Goal: Communication & Community: Answer question/provide support

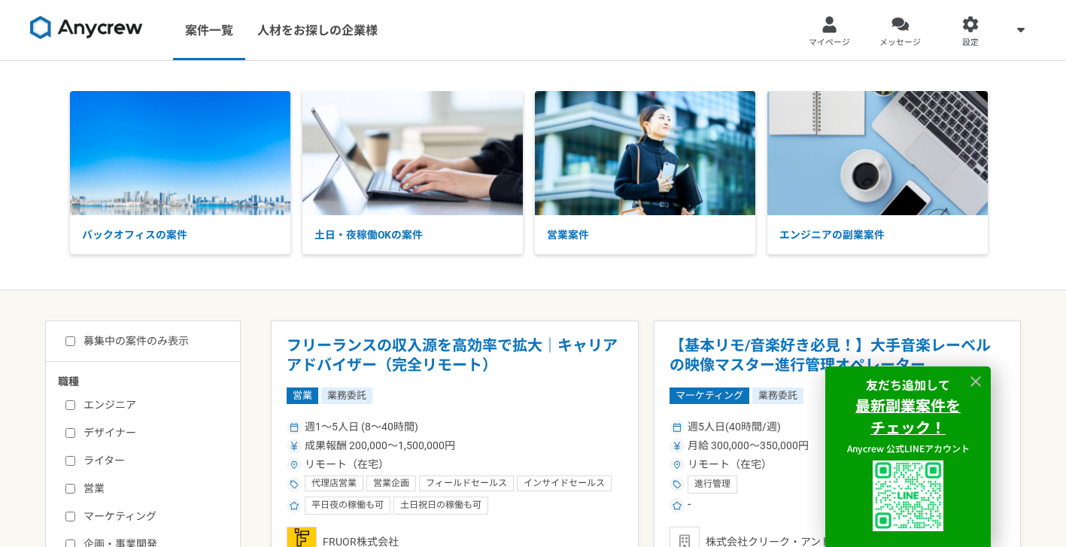
click at [867, 49] on link "メッセージ" at bounding box center [900, 30] width 71 height 60
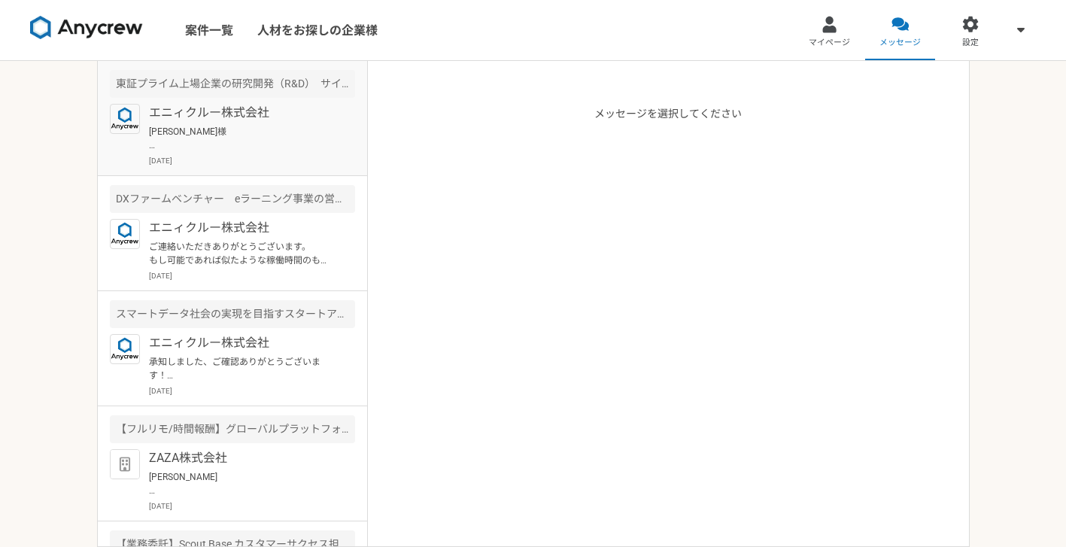
click at [225, 140] on p "[PERSON_NAME]様 こちら、お待たせしており、また複数回にわたり、日程をお送りいただいている中、申し訳ございません。 お盆前後で、時間の調整に時間が…" at bounding box center [242, 138] width 186 height 27
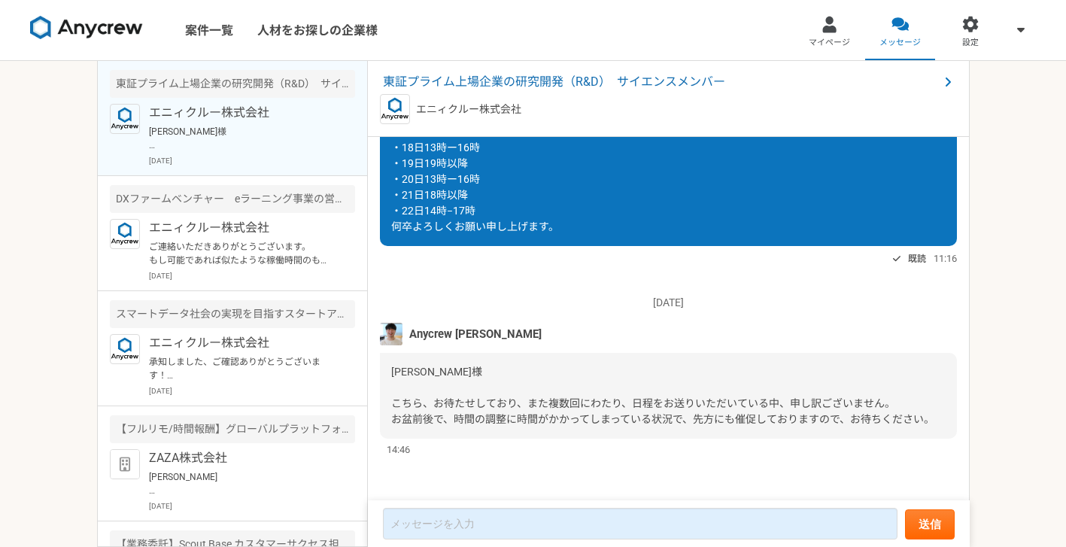
scroll to position [1606, 0]
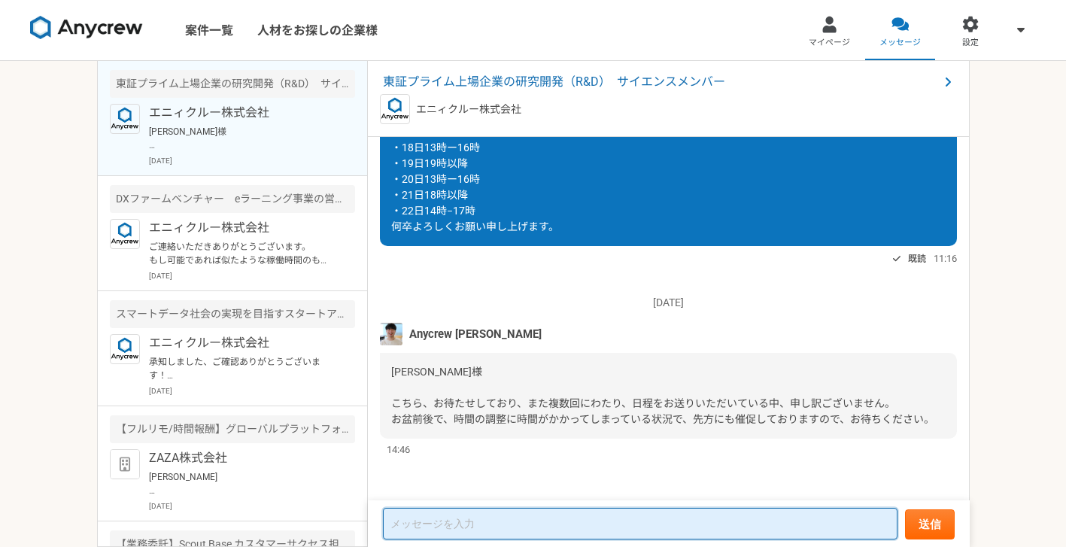
click at [488, 512] on textarea at bounding box center [640, 524] width 515 height 32
type textarea "こ"
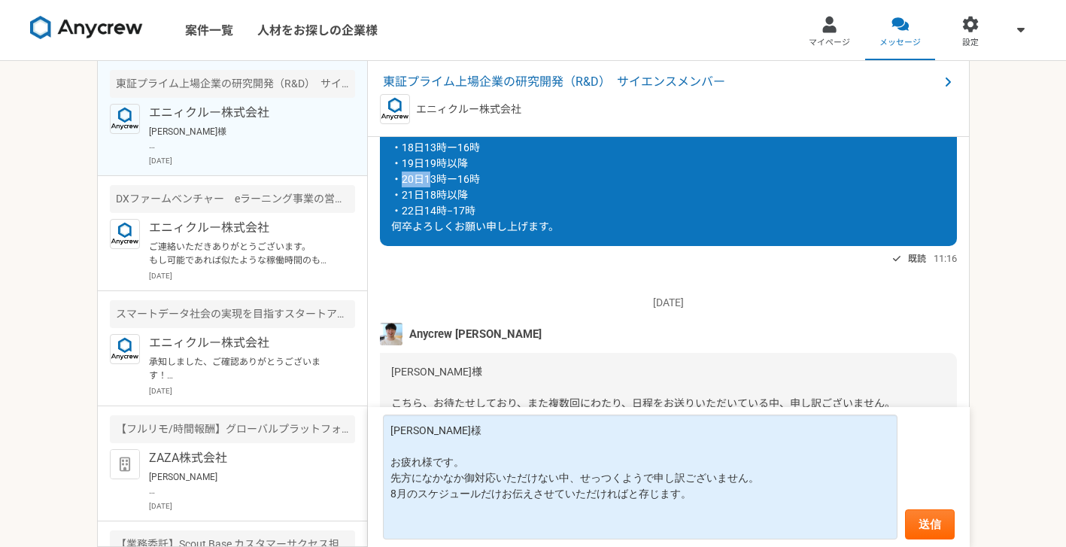
drag, startPoint x: 397, startPoint y: 166, endPoint x: 430, endPoint y: 167, distance: 32.4
click at [430, 167] on span "念の為、今週、来週のスケジュールをお伝えしておきます。 以下のスケジュール以外は対応可能です。 ＜対応不可のスケジュール＞ ・13日10時ー13時 ・14日1…" at bounding box center [532, 140] width 283 height 186
drag, startPoint x: 395, startPoint y: 166, endPoint x: 485, endPoint y: 192, distance: 93.1
click at [485, 192] on div "念の為、今週、来週のスケジュールをお伝えしておきます。 以下のスケジュール以外は対応可能です。 ＜対応不可のスケジュール＞ ・13日10時ー13時 ・14日1…" at bounding box center [668, 140] width 577 height 212
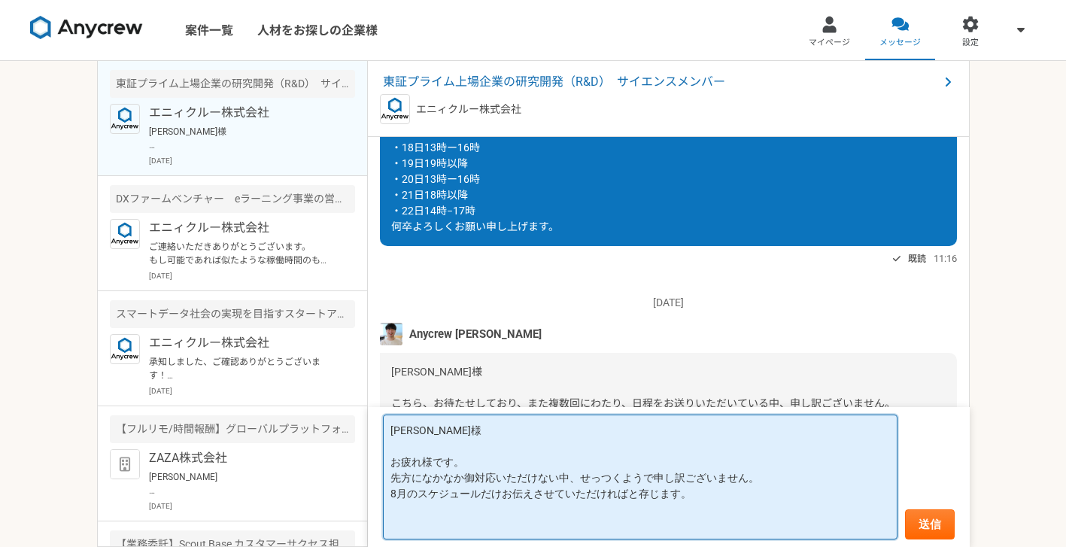
click at [697, 507] on textarea "[PERSON_NAME]様 お疲れ様です。 先方になかなか御対応いただけない中、せっつくようで申し訳ございません。 8月のスケジュールだけお伝えさせていただ…" at bounding box center [640, 477] width 515 height 125
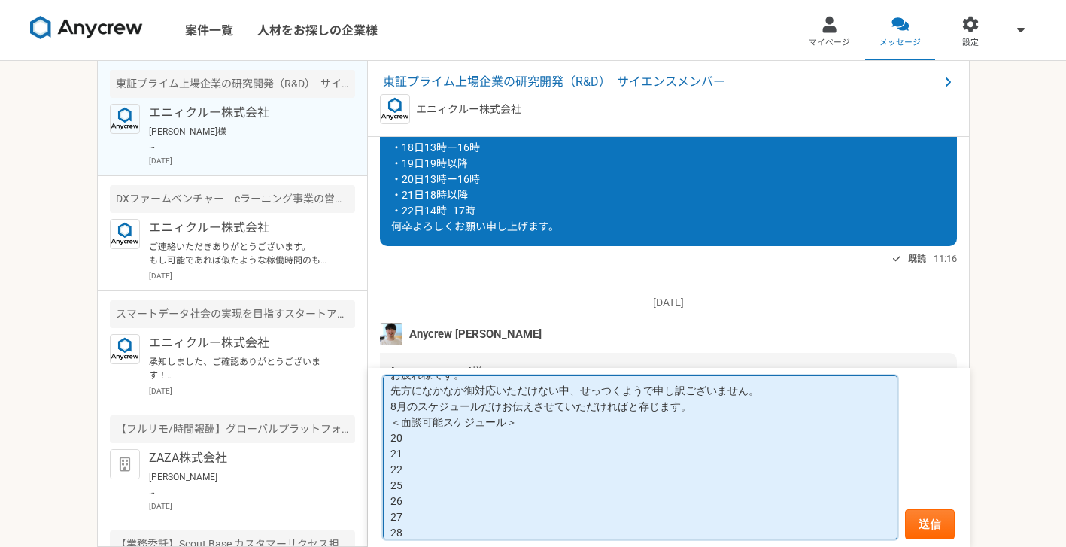
scroll to position [64, 0]
click at [414, 424] on textarea "[PERSON_NAME]様 お疲れ様です。 先方になかなか御対応いただけない中、せっつくようで申し訳ございません。 8月のスケジュールだけお伝えさせていただ…" at bounding box center [640, 457] width 515 height 164
click at [459, 458] on textarea "[PERSON_NAME]様 お疲れ様です。 先方になかなか御対応いただけない中、せっつくようで申し訳ございません。 8月のスケジュールだけお伝えさせていただ…" at bounding box center [640, 457] width 515 height 164
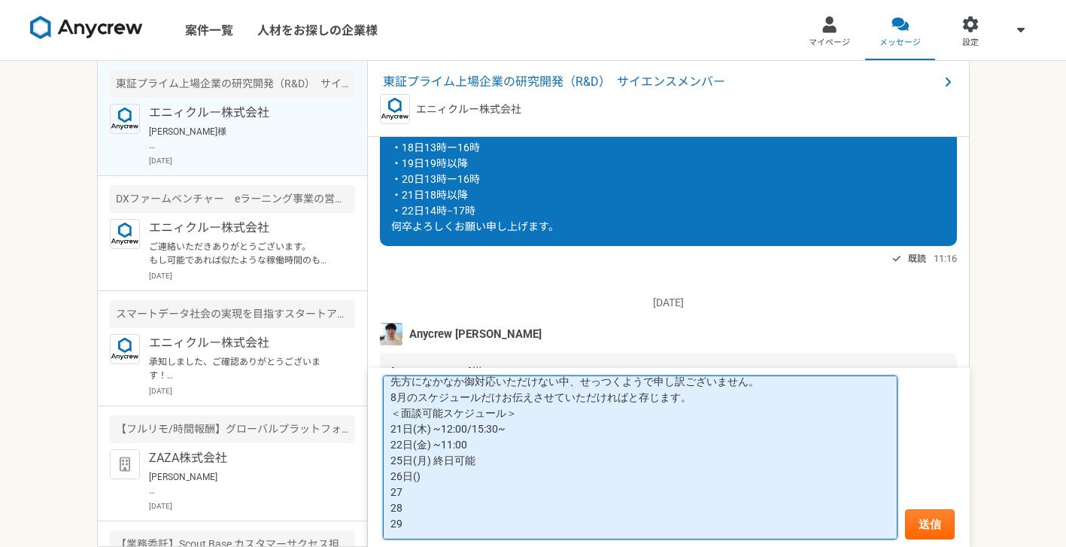
scroll to position [0, 0]
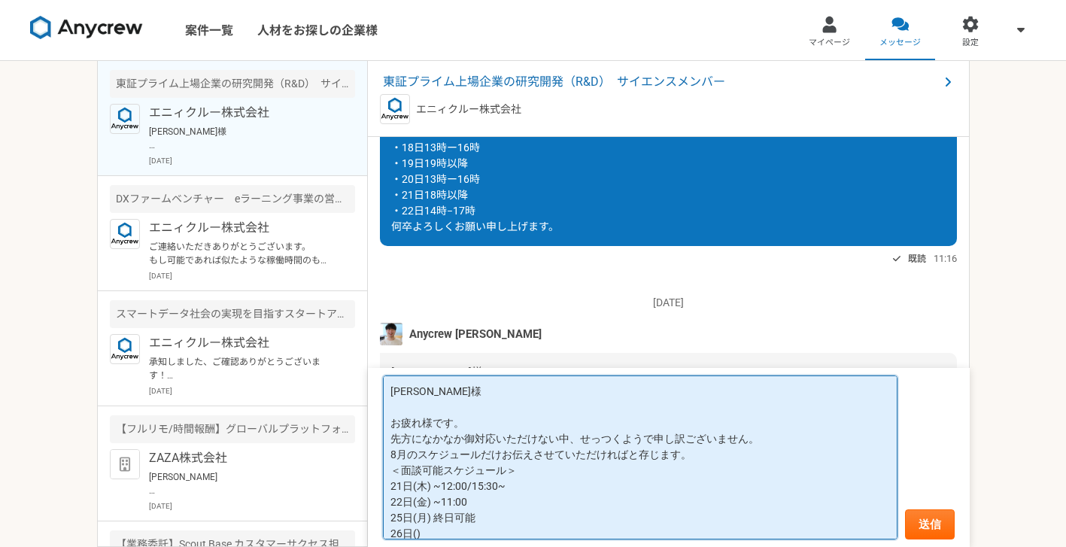
click at [753, 436] on textarea "[PERSON_NAME]様 お疲れ様です。 先方になかなか御対応いただけない中、せっつくようで申し訳ございません。 8月のスケジュールだけお伝えさせていただ…" at bounding box center [640, 457] width 515 height 164
click at [695, 455] on textarea "[PERSON_NAME]様 お疲れ様です。 先方になかなか御対応いただけない中、せっつくようで申し訳ございません。 8月のスケジュールだけお伝えさせていただ…" at bounding box center [640, 457] width 515 height 164
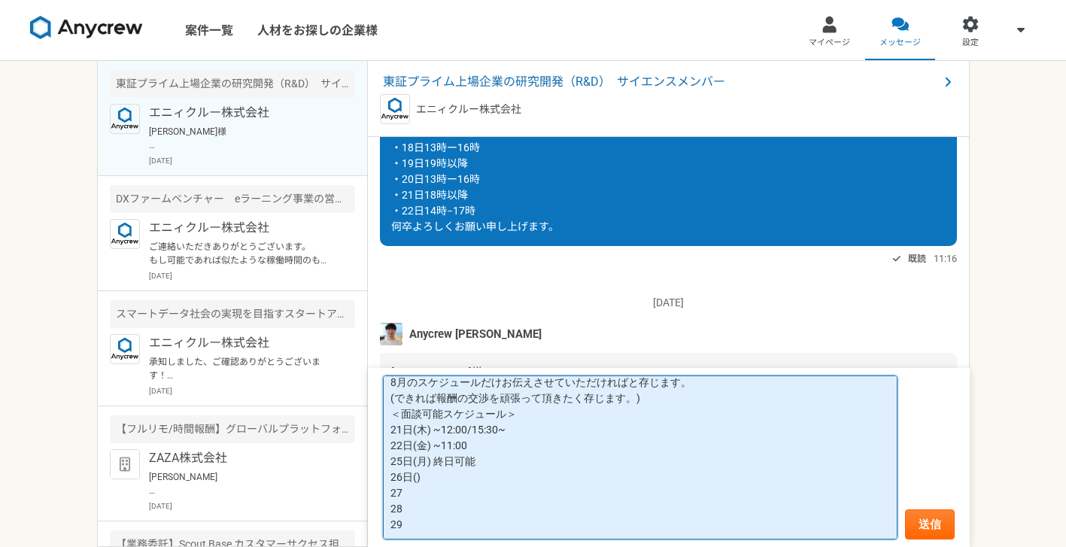
scroll to position [73, 0]
click at [417, 476] on textarea "[PERSON_NAME]様 お疲れ様です。 先方になかなか御対応いただけない中、せっつくようで申し訳ございません。 8月のスケジュールだけお伝えさせていただ…" at bounding box center [640, 457] width 515 height 164
click at [436, 494] on textarea "[PERSON_NAME]様 お疲れ様です。 先方になかなか御対応いただけない中、せっつくようで申し訳ございません。 8月のスケジュールだけお伝えさせていただ…" at bounding box center [640, 457] width 515 height 164
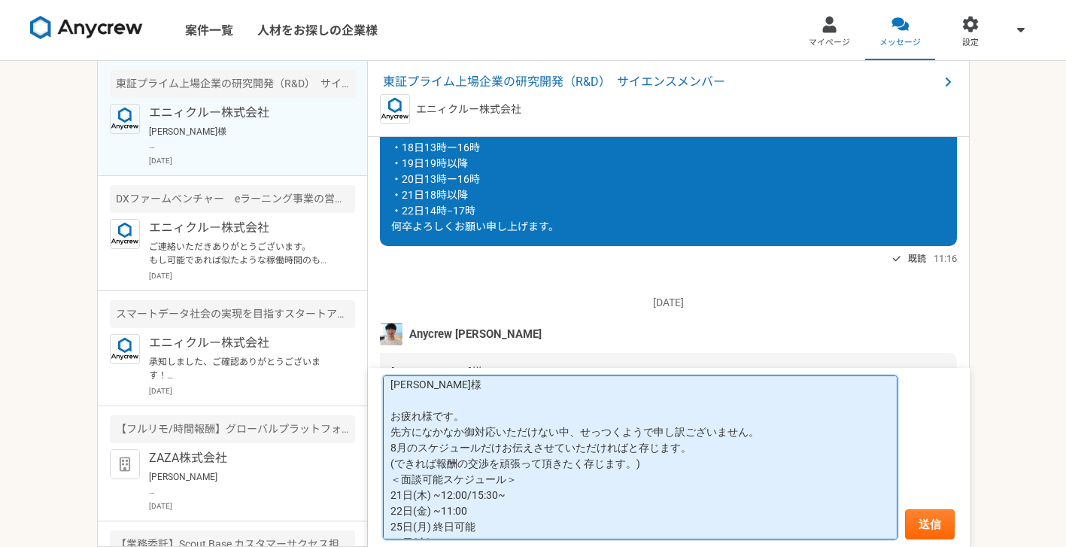
scroll to position [0, 0]
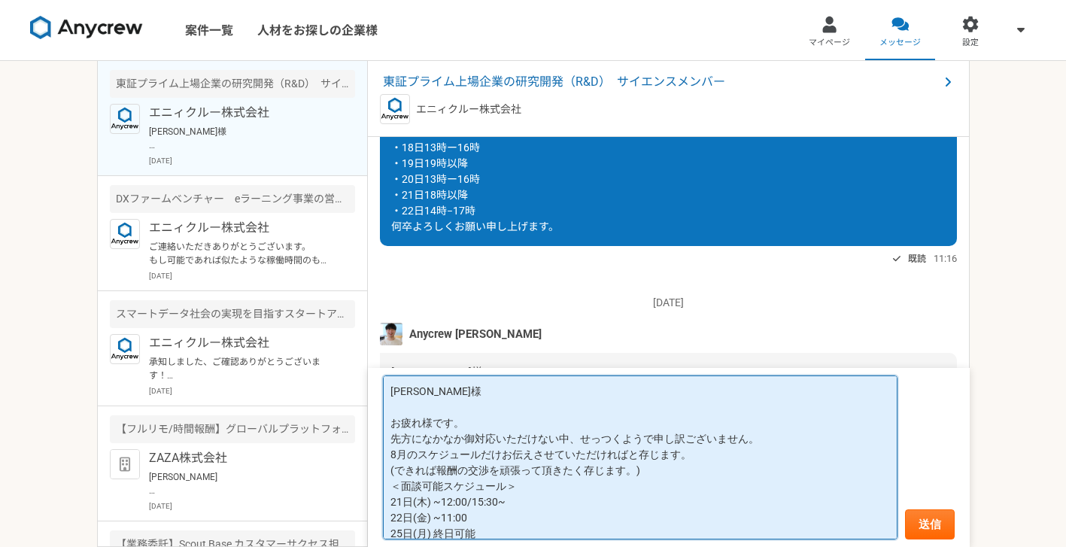
drag, startPoint x: 632, startPoint y: 471, endPoint x: 615, endPoint y: 469, distance: 16.6
click at [615, 469] on textarea "[PERSON_NAME]様 お疲れ様です。 先方になかなか御対応いただけない中、せっつくようで申し訳ございません。 8月のスケジュールだけお伝えさせていただ…" at bounding box center [640, 457] width 515 height 164
click at [630, 470] on textarea "[PERSON_NAME]様 お疲れ様です。 先方になかなか御対応いただけない中、せっつくようで申し訳ございません。 8月のスケジュールだけお伝えさせていただ…" at bounding box center [640, 457] width 515 height 164
drag, startPoint x: 626, startPoint y: 471, endPoint x: 554, endPoint y: 470, distance: 72.2
click at [554, 470] on textarea "[PERSON_NAME]様 お疲れ様です。 先方になかなか御対応いただけない中、せっつくようで申し訳ございません。 8月のスケジュールだけお伝えさせていただ…" at bounding box center [640, 457] width 515 height 164
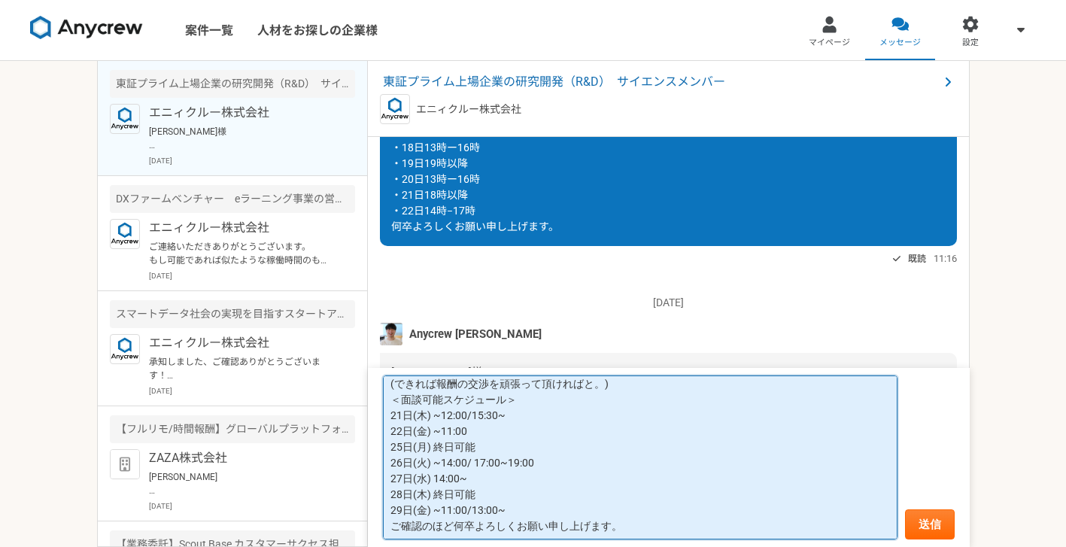
scroll to position [89, 0]
type textarea "[PERSON_NAME]様 お疲れ様です。 先方になかなか御対応いただけない中、せっつくようで申し訳ございません。 8月のスケジュールだけお伝えさせていただ…"
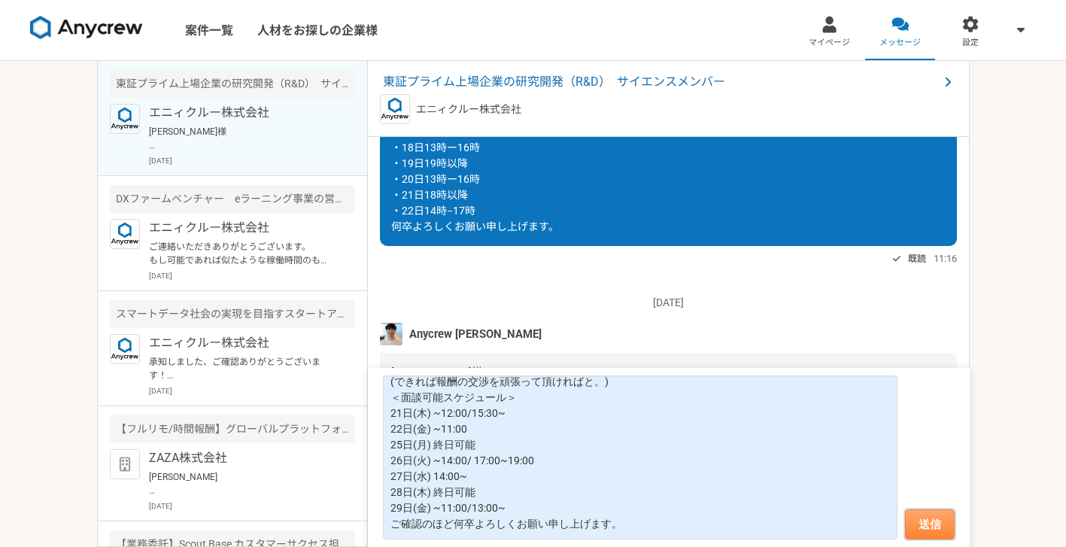
click at [918, 518] on button "送信" at bounding box center [930, 524] width 50 height 30
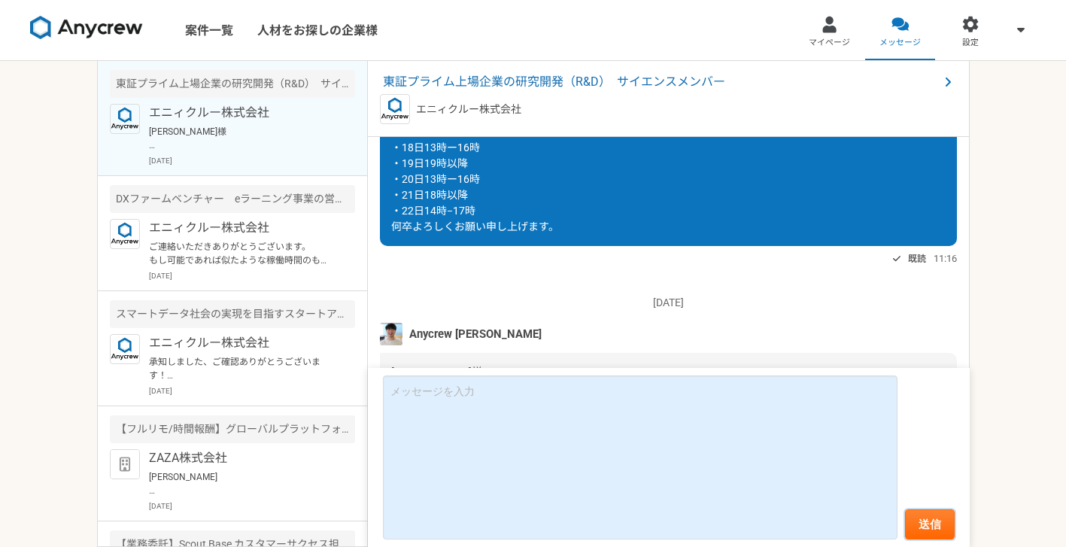
scroll to position [1761, 0]
